Goal: Transaction & Acquisition: Subscribe to service/newsletter

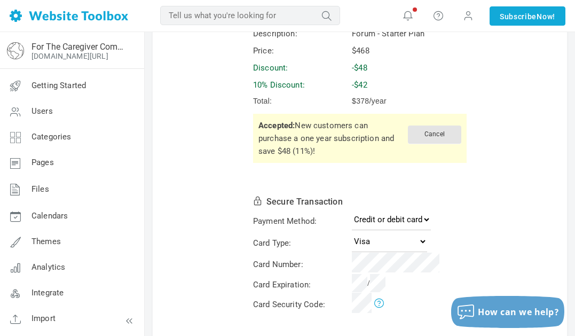
scroll to position [93, 0]
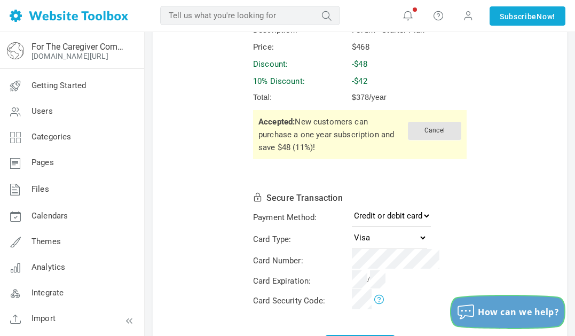
click at [479, 307] on span "How can we help?" at bounding box center [518, 312] width 81 height 12
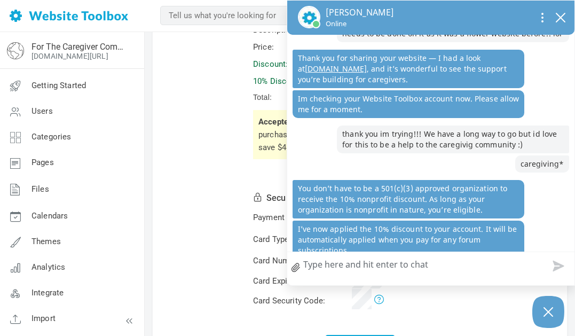
type textarea "o"
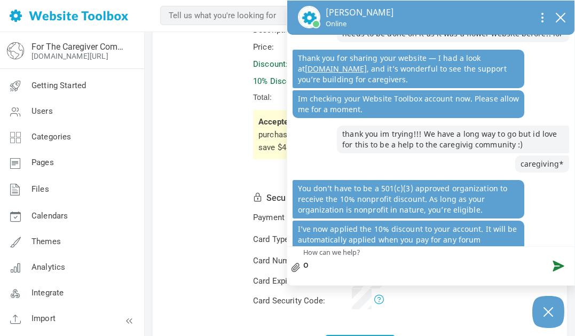
type textarea "om"
type textarea "omg"
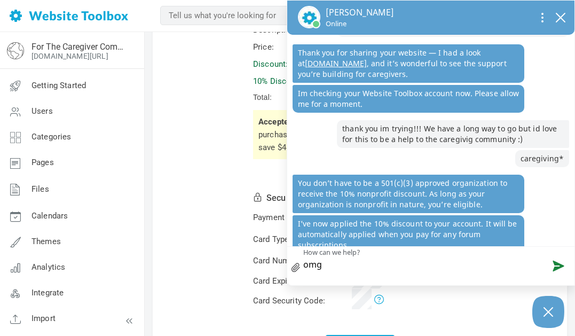
type textarea "omg"
type textarea "omg y"
type textarea "omg yo"
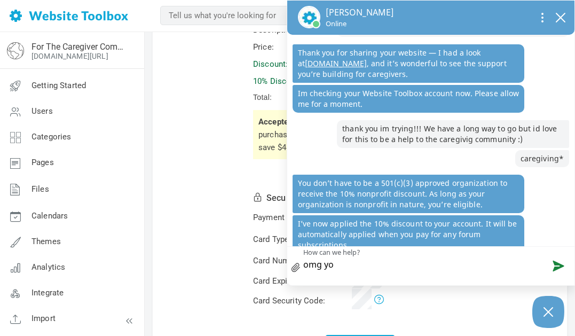
scroll to position [320, 0]
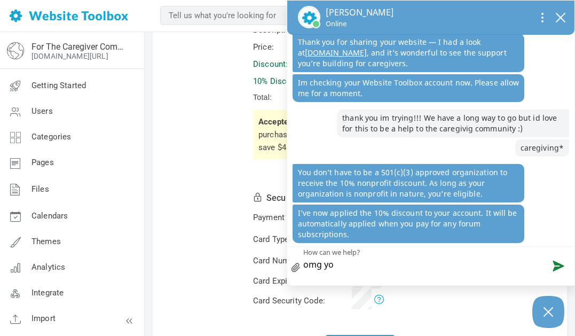
type textarea "omg you"
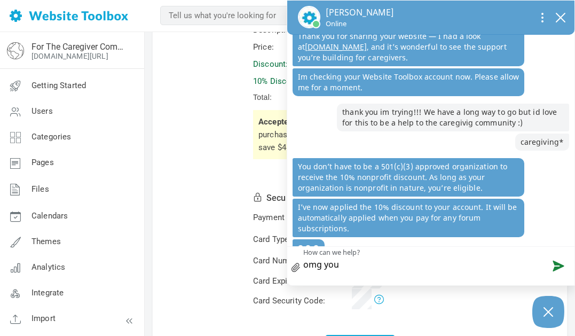
type textarea "omg you"
type textarea "omg you a"
type textarea "omg you ar"
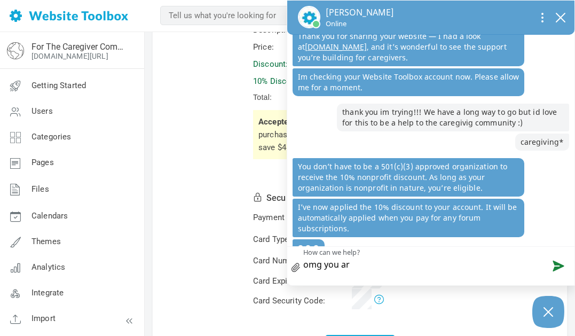
type textarea "omg you are"
type textarea "omg you are t"
type textarea "omg you are th"
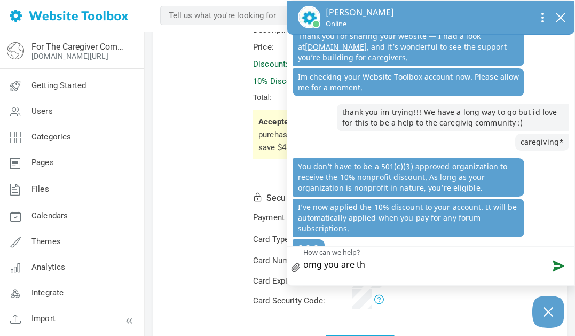
type textarea "omg you are the"
type textarea "omg you are the B"
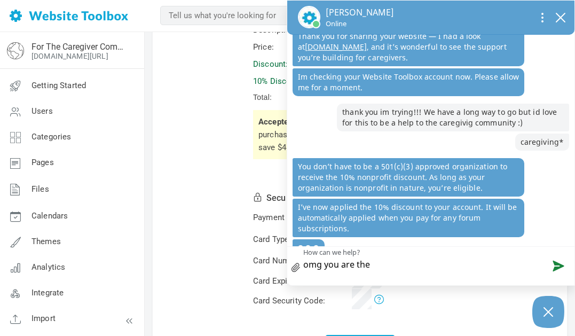
type textarea "omg you are the B"
type textarea "omg you are the BE"
type textarea "omg you are the BES"
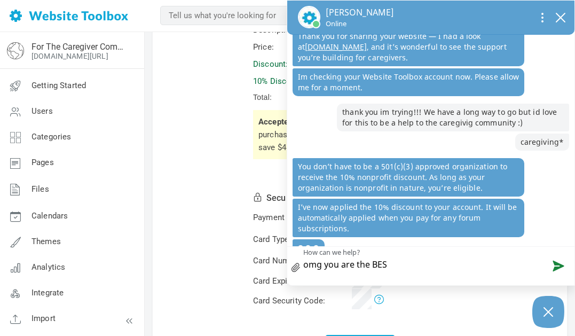
type textarea "omg you are the [PERSON_NAME]"
type textarea "omg you are the BESST"
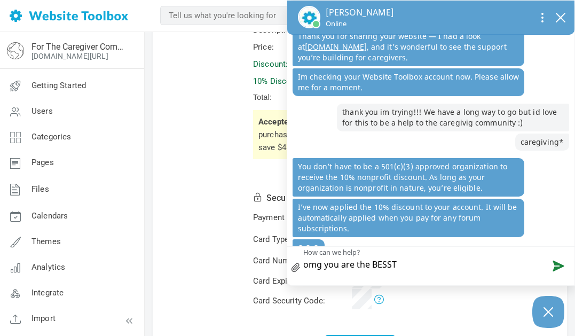
type textarea "omg you are the BESST"
type textarea "omg you are the [PERSON_NAME]"
type textarea "omg you are the BES"
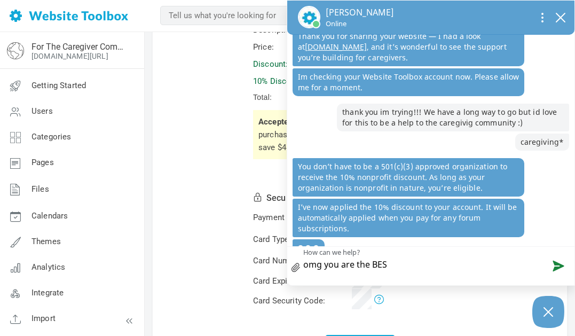
type textarea "omg you are the BEST"
type textarea "omg you are the BEST B"
type textarea "omg you are the BEST BE"
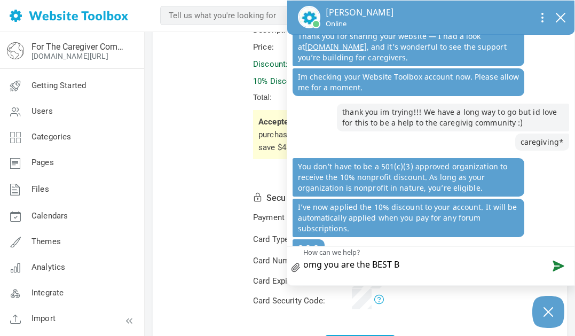
type textarea "omg you are the BEST BE"
type textarea "omg you are the BEST BES"
type textarea "omg you are the BEST BEST"
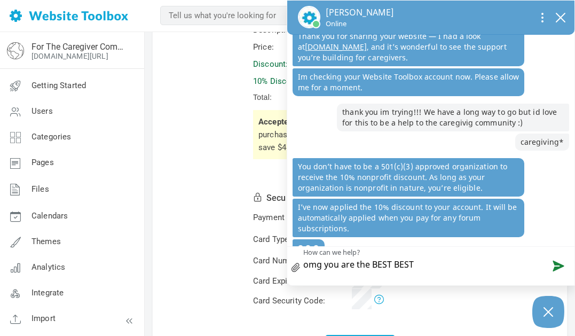
type textarea "omg you are the BEST BEST"
type textarea "omg you are the BEST BEST B"
type textarea "omg you are the BEST BEST BE"
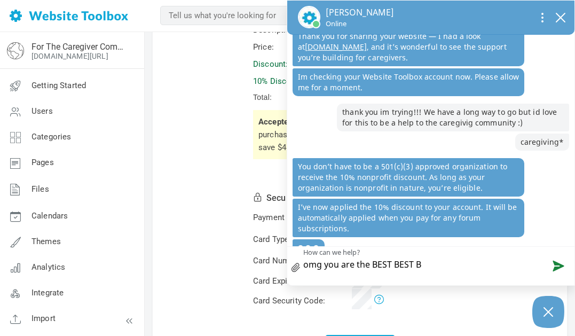
type textarea "omg you are the BEST BEST BE"
type textarea "omg you are the BEST BEST BES"
type textarea "omg you are the BEST BEST BEST"
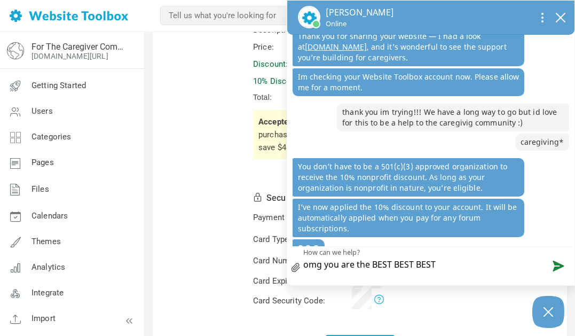
type textarea "omg you are the BEST BEST BEST t"
type textarea "omg you are the BEST BEST BEST th"
type textarea "omg you are the BEST BEST BEST tha"
type textarea "omg you are the BEST BEST BEST that"
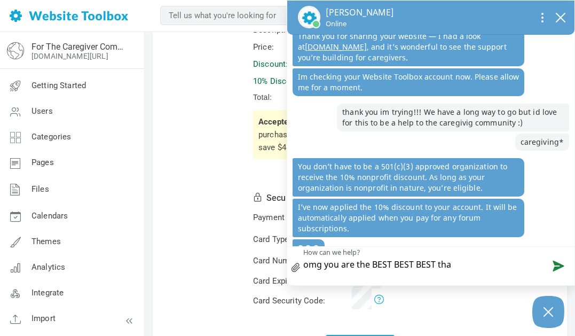
type textarea "omg you are the BEST BEST BEST that"
type textarea "omg you are the BEST BEST BEST that h"
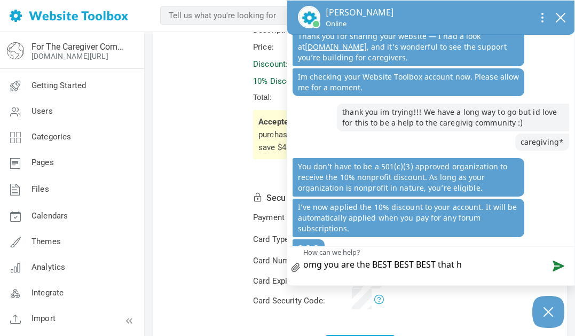
type textarea "omg you are the BEST BEST BEST that ha"
type textarea "omg you are the BEST BEST BEST that hae"
type textarea "omg you are the BEST BEST BEST that ha"
type textarea "omg you are the BEST BEST BEST that h"
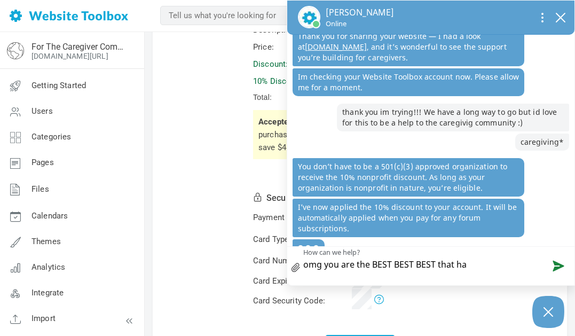
type textarea "omg you are the BEST BEST BEST that h"
type textarea "omg you are the BEST BEST BEST that he"
type textarea "omg you are the BEST BEST BEST that [PERSON_NAME]"
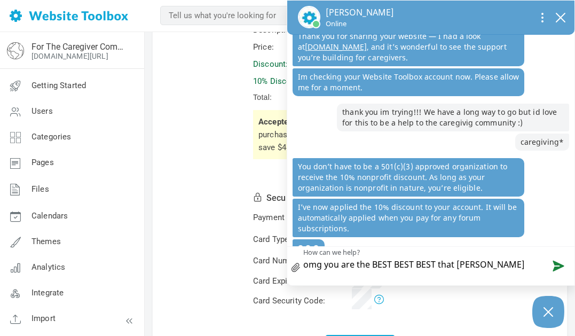
type textarea "omg you are the BEST BEST BEST that help"
type textarea "omg you are the BEST BEST BEST that helps"
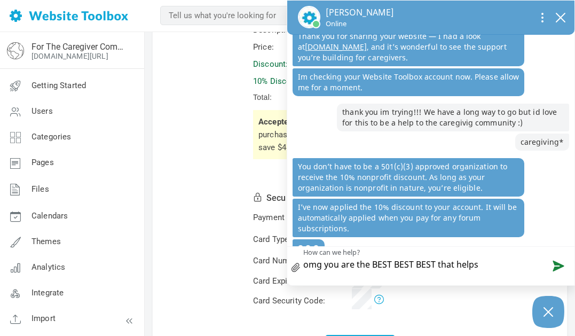
type textarea "omg you are the BEST BEST BEST that helps s"
type textarea "omg you are the BEST BEST BEST that helps so"
type textarea "omg you are the BEST BEST BEST that helps so o"
type textarea "omg you are the BEST BEST BEST that helps so os"
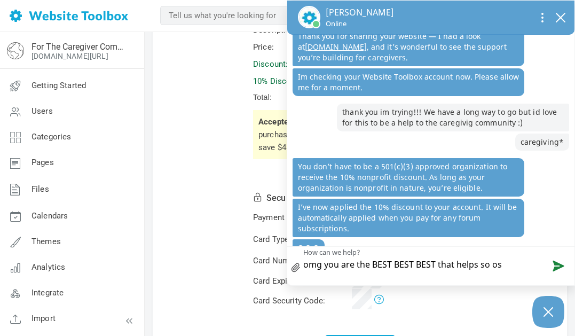
type textarea "omg you are the BEST BEST BEST that helps so os"
type textarea "omg you are the BEST BEST BEST that helps so os m"
type textarea "omg you are the BEST BEST BEST that helps so os mu"
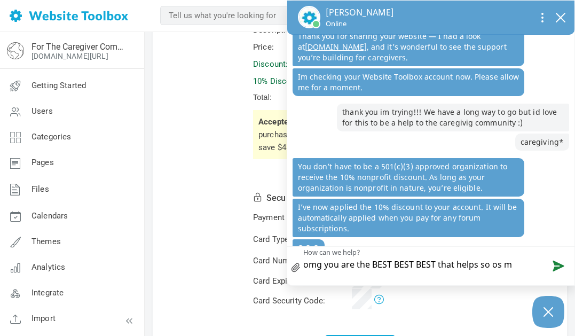
type textarea "omg you are the BEST BEST BEST that helps so os mu"
type textarea "omg you are the BEST BEST BEST that helps so os muc"
type textarea "omg you are the BEST BEST BEST that helps so os much"
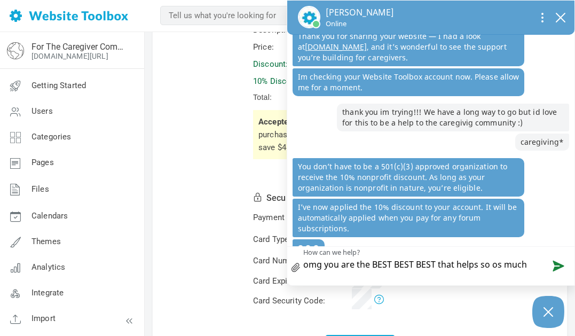
type textarea "omg you are the BEST BEST BEST that helps so os muc"
type textarea "omg you are the BEST BEST BEST that helps so os mu"
type textarea "omg you are the BEST BEST BEST that helps so os m"
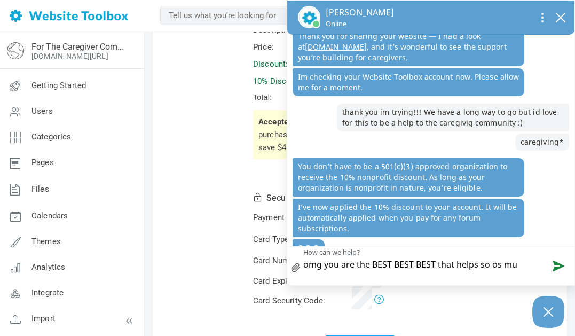
type textarea "omg you are the BEST BEST BEST that helps so os m"
type textarea "omg you are the BEST BEST BEST that helps so os"
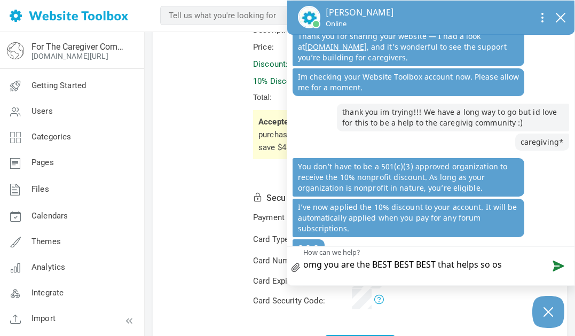
type textarea "omg you are the BEST BEST BEST that helps so o"
type textarea "omg you are the BEST BEST BEST that helps so"
type textarea "omg you are the BEST BEST BEST that helps so s"
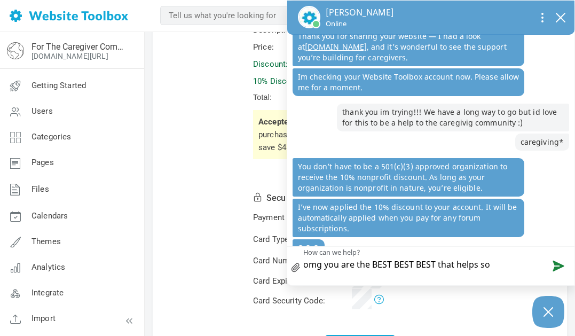
type textarea "omg you are the BEST BEST BEST that helps so s"
type textarea "omg you are the BEST BEST BEST that helps so so"
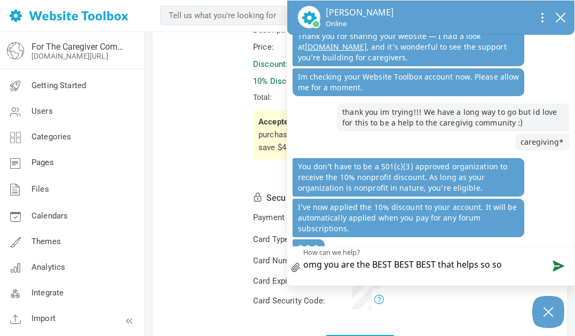
type textarea "omg you are the BEST BEST BEST that helps so so m"
type textarea "omg you are the BEST BEST BEST that helps so so mu"
type textarea "omg you are the BEST BEST BEST that helps so so muc"
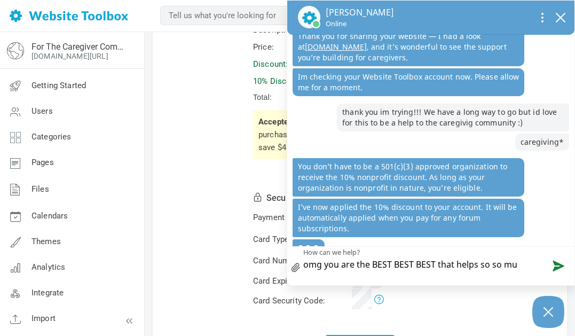
type textarea "omg you are the BEST BEST BEST that helps so so muc"
type textarea "omg you are the BEST BEST BEST that helps so so much"
type textarea "omg you are the BEST BEST BEST that helps so so much!"
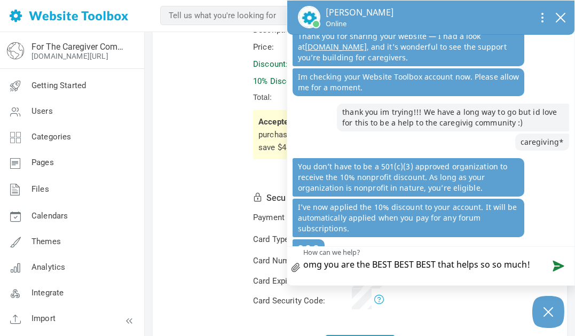
type textarea "omg you are the BEST BEST BEST that helps so so much!!"
type textarea "omg you are the BEST BEST BEST that helps so so much!!!"
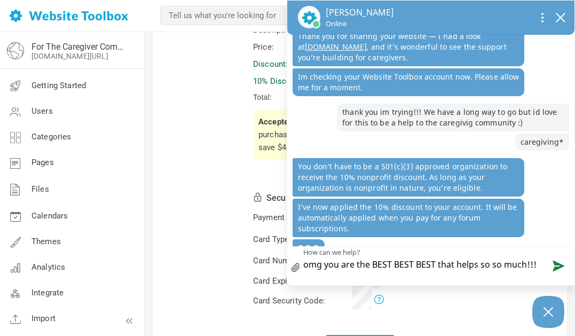
type textarea "omg you are the BEST BEST BEST that helps so so much!!!"
type textarea "omg you are the BEST BEST BEST that helps so so much!!! T"
type textarea "omg you are the BEST BEST BEST that helps so so much!!! TH"
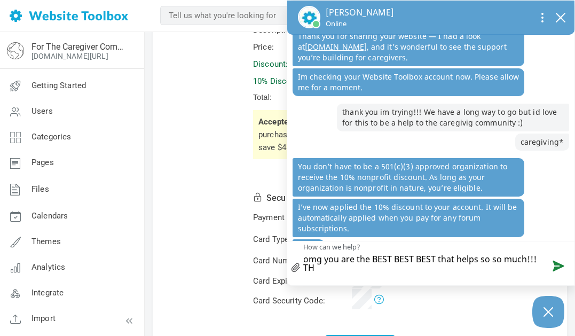
type textarea "omg you are the BEST BEST BEST that helps so so much!!! THA"
type textarea "omg you are the BEST BEST BEST that helps so so much!!! THAN"
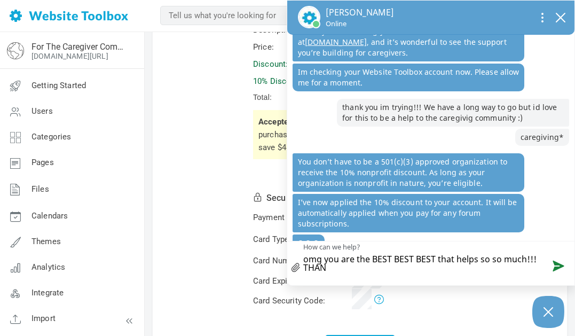
type textarea "omg you are the BEST BEST BEST that helps so so much!!! THANK"
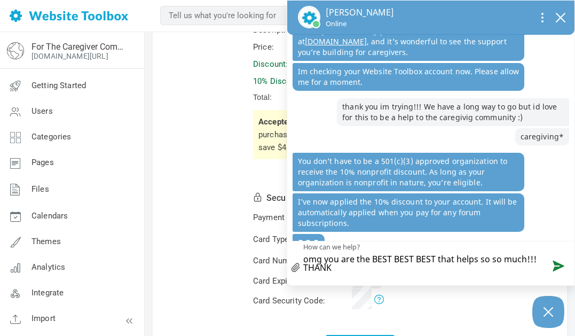
type textarea "omg you are the BEST BEST BEST that helps so so much!!! THANK"
type textarea "omg you are the BEST BEST BEST that helps so so much!!! THANK Y"
type textarea "omg you are the BEST BEST BEST that helps so so much!!! THANK YO"
type textarea "omg you are the BEST BEST BEST that helps so so much!!! THANK YOU"
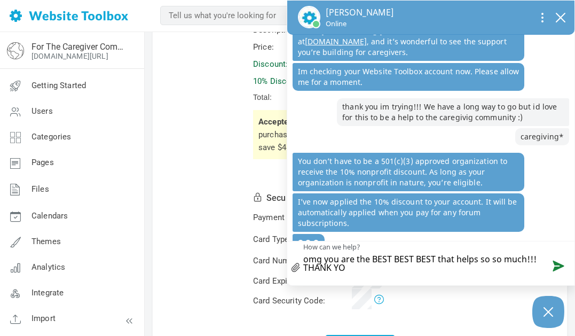
type textarea "omg you are the BEST BEST BEST that helps so so much!!! THANK YOU"
type textarea "omg you are the BEST BEST BEST that helps so so much!!! THANK YOU!"
type textarea "omg you are the BEST BEST BEST that helps so so much!!! THANK YOU!!"
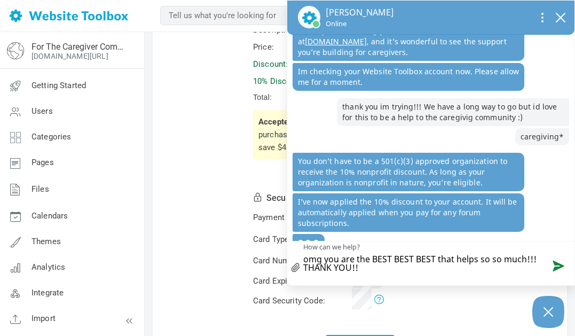
type textarea "omg you are the BEST BEST BEST that helps so so much!!! THANK YOU!!!"
type textarea "omg you are the BEST BEST BEST that helps so so much!!! THANK YOU!!!!"
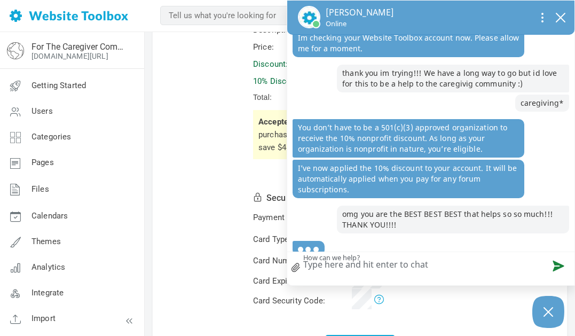
scroll to position [355, 0]
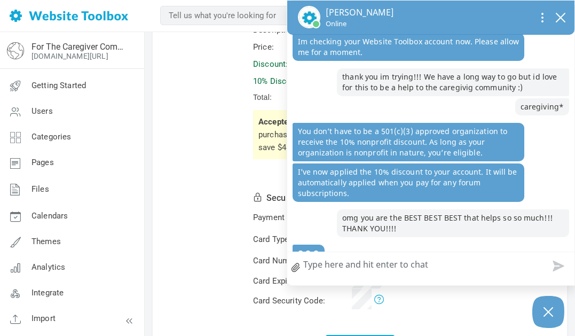
click at [248, 210] on form "Subscription Details Description: Forum - Starter Plan Price: $468 Discount: -$…" at bounding box center [360, 178] width 415 height 397
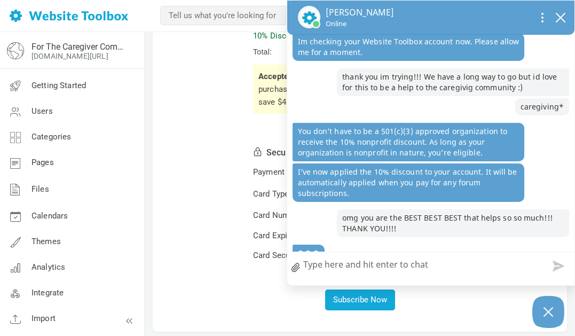
scroll to position [333, 0]
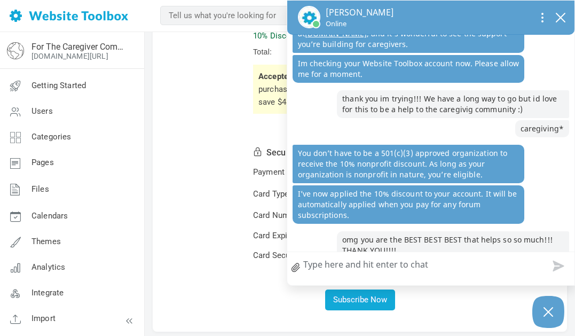
click at [332, 270] on textarea "How can we help?" at bounding box center [431, 266] width 288 height 28
type textarea "p"
type textarea "pa"
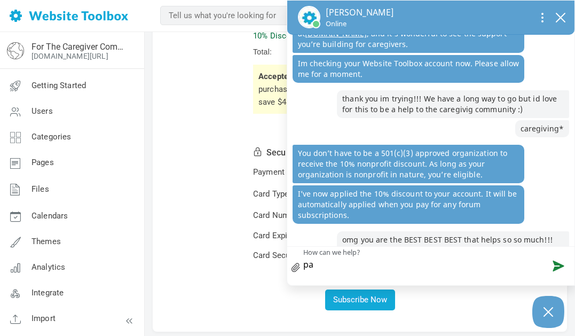
type textarea "pay"
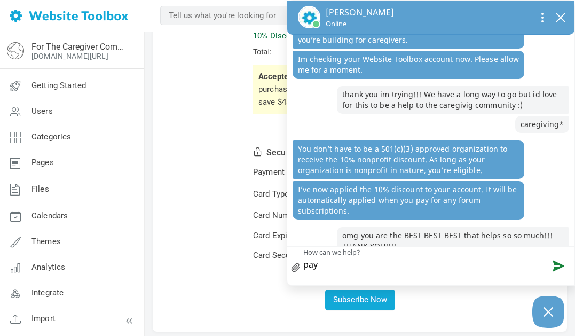
type textarea "payi"
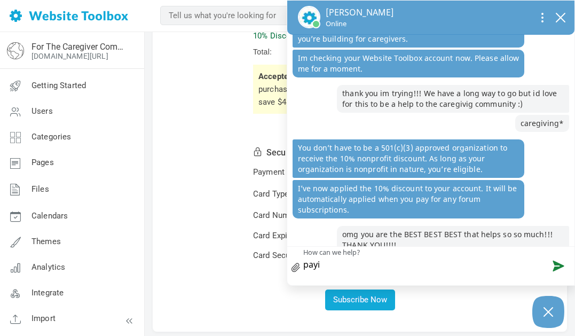
type textarea "payin"
type textarea "paying"
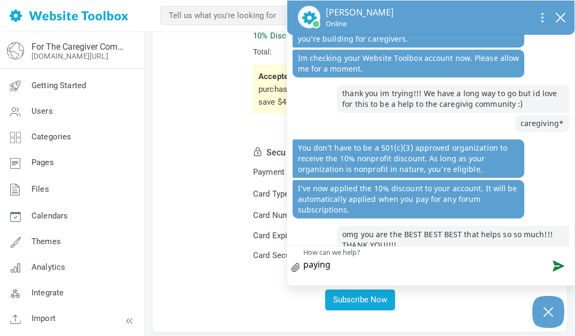
type textarea "paying n"
type textarea "paying no"
type textarea "paying now"
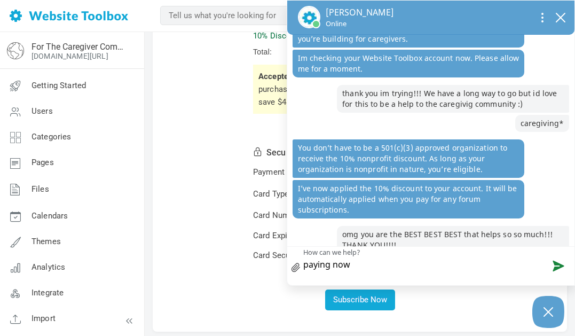
type textarea "paying now!"
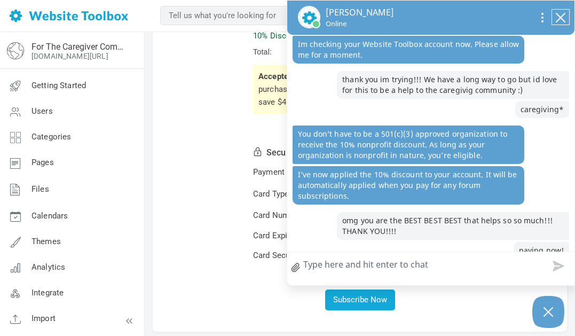
click at [560, 23] on button "close chatbox" at bounding box center [560, 17] width 17 height 15
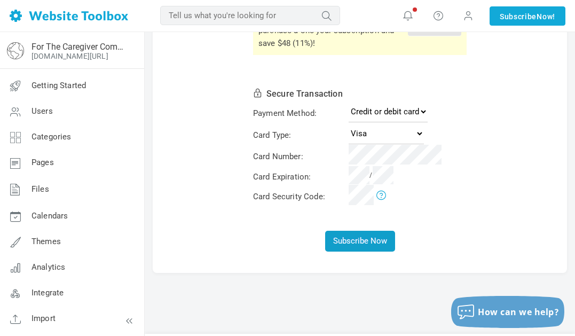
scroll to position [198, 0]
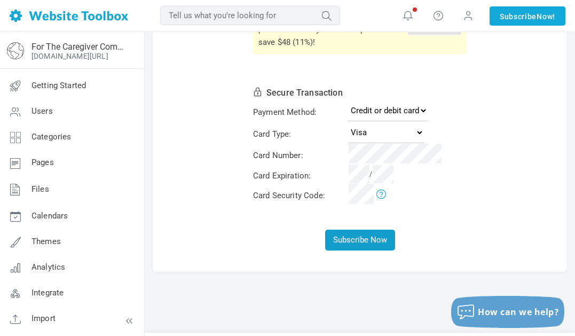
click at [349, 240] on button "Subscribe Now" at bounding box center [360, 240] width 70 height 21
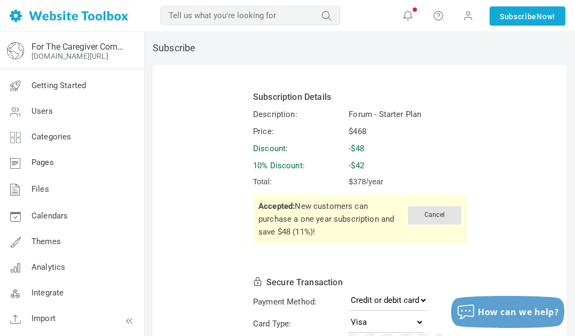
scroll to position [0, 0]
